Goal: Task Accomplishment & Management: Manage account settings

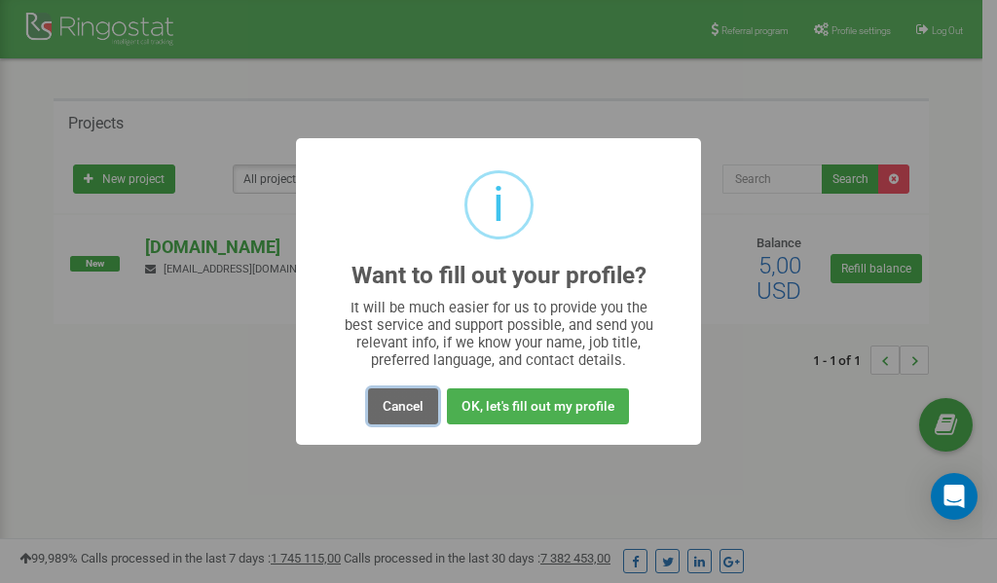
click at [407, 408] on button "Cancel" at bounding box center [403, 407] width 70 height 36
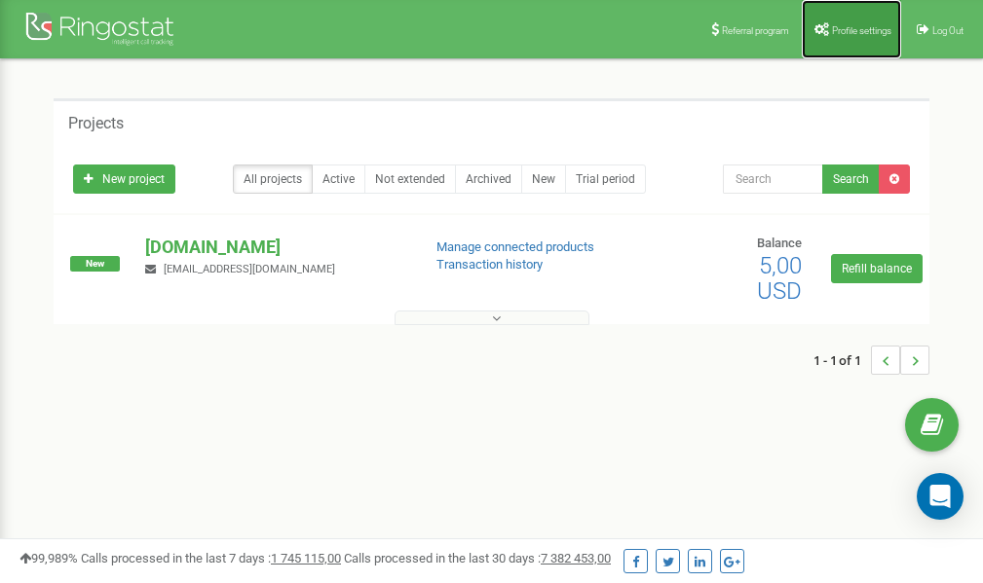
click at [838, 31] on span "Profile settings" at bounding box center [861, 30] width 59 height 11
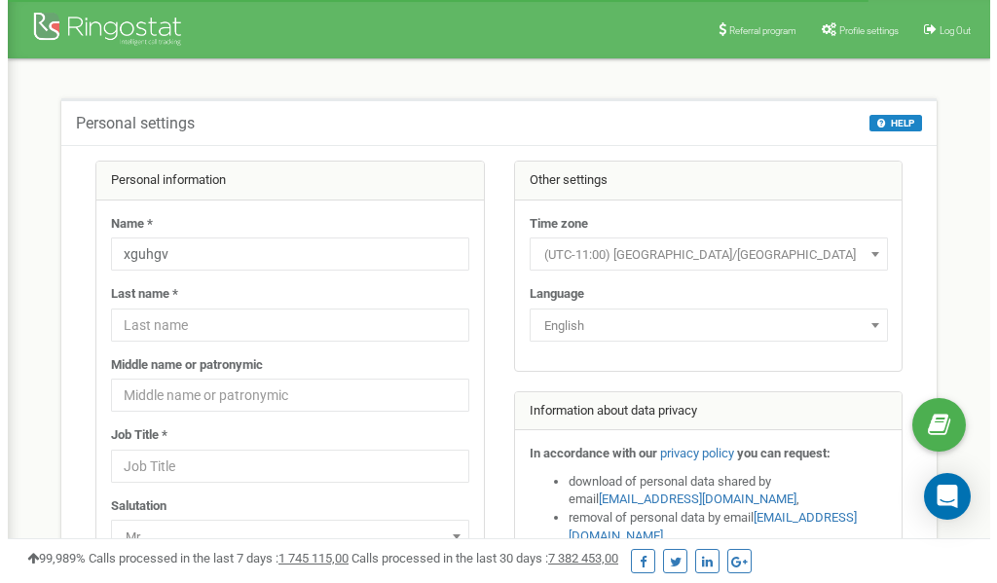
scroll to position [97, 0]
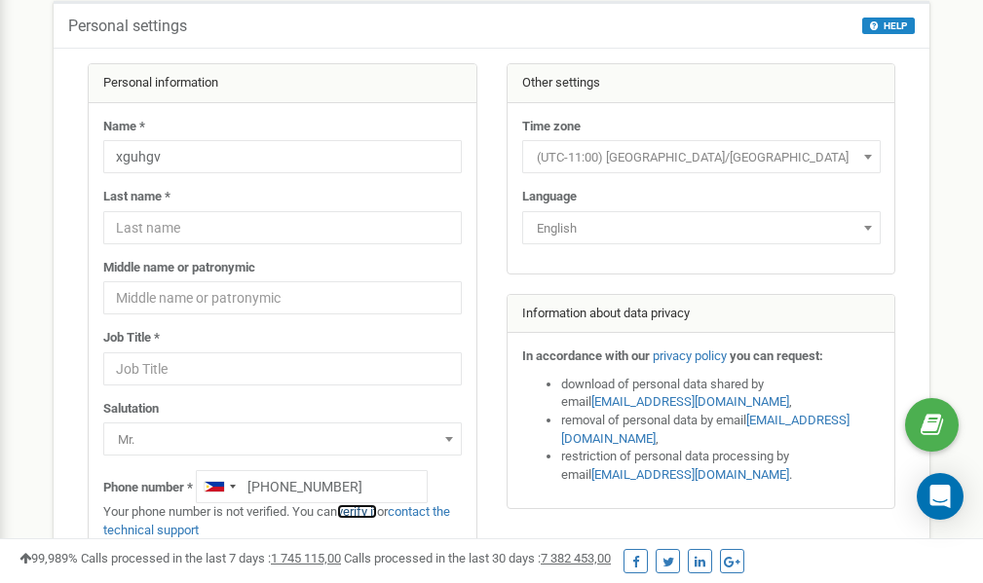
click at [361, 511] on link "verify it" at bounding box center [357, 511] width 40 height 15
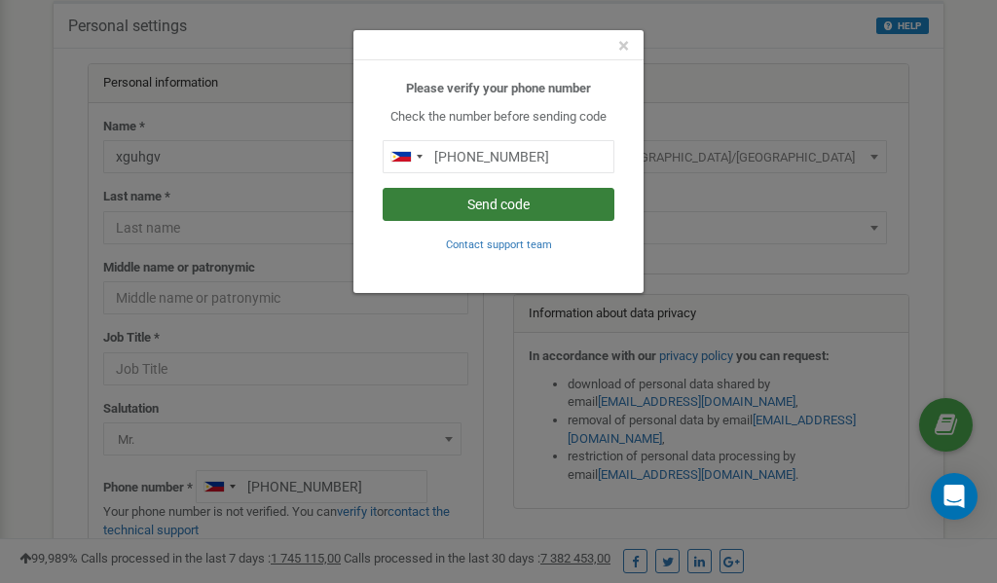
click at [481, 197] on button "Send code" at bounding box center [499, 204] width 232 height 33
